Goal: Transaction & Acquisition: Purchase product/service

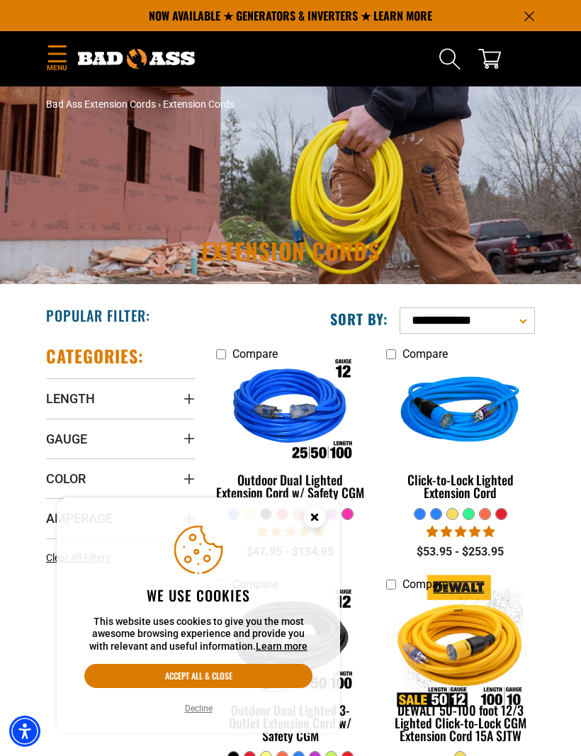
click at [315, 523] on circle "Close this option" at bounding box center [314, 517] width 21 height 21
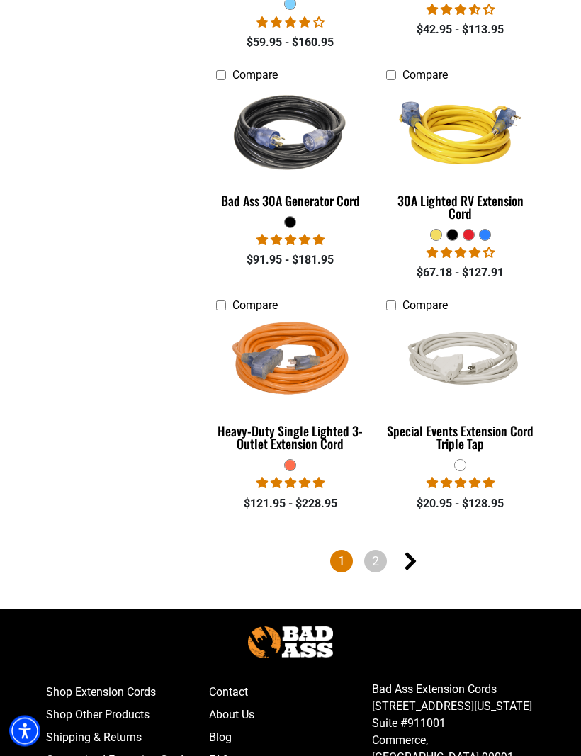
scroll to position [3321, 0]
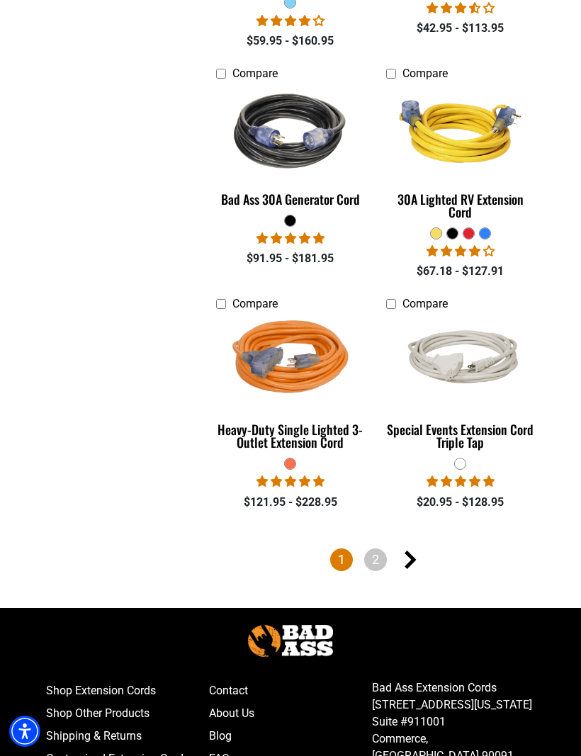
click at [419, 558] on link "Next page" at bounding box center [409, 559] width 23 height 23
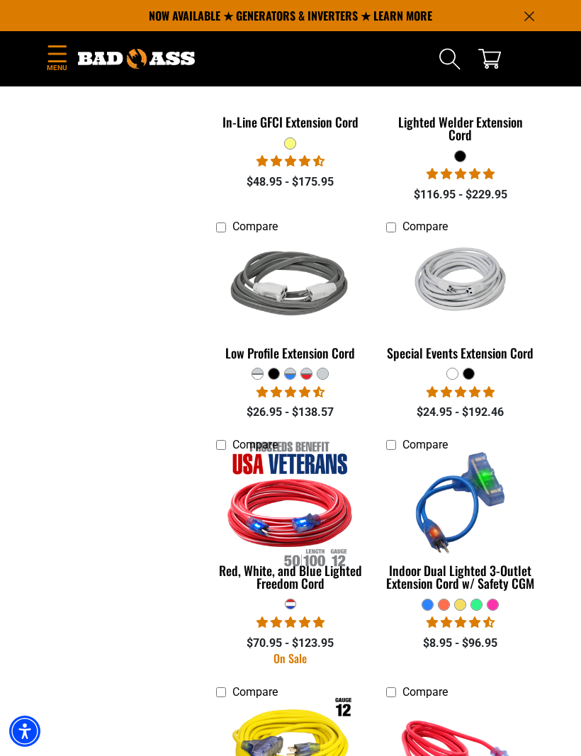
scroll to position [1764, 0]
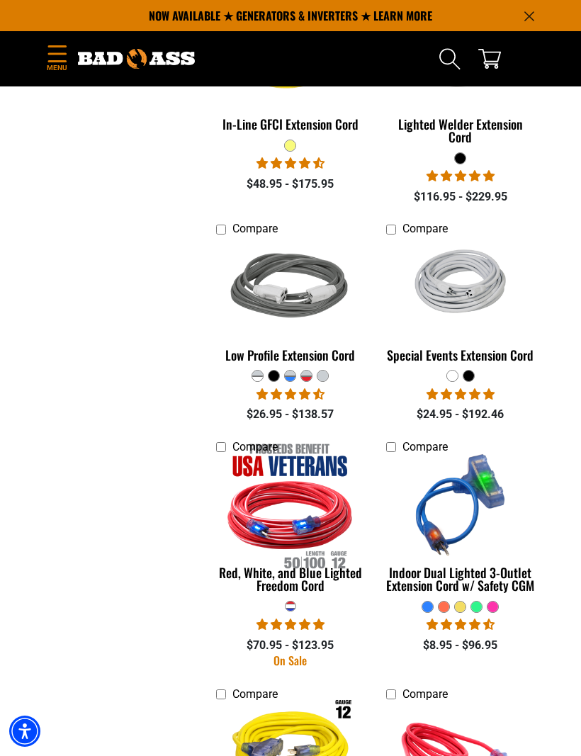
click at [505, 349] on div "Special Events Extension Cord" at bounding box center [460, 355] width 149 height 13
